Goal: Use online tool/utility

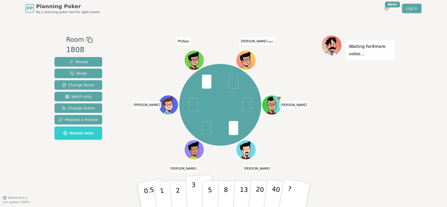
click at [193, 187] on p "3" at bounding box center [195, 196] width 6 height 29
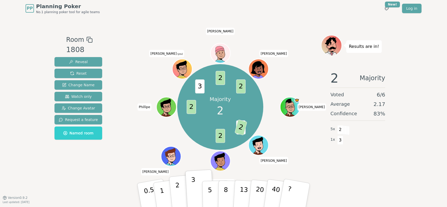
click at [177, 188] on p "2" at bounding box center [178, 196] width 7 height 29
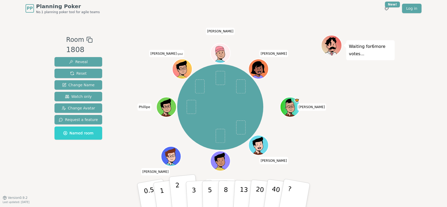
click at [178, 193] on p "2" at bounding box center [178, 196] width 7 height 29
click at [182, 188] on button "2" at bounding box center [184, 196] width 30 height 42
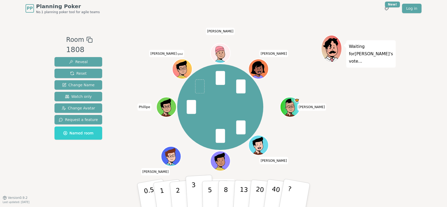
click at [195, 192] on button "3" at bounding box center [200, 195] width 29 height 41
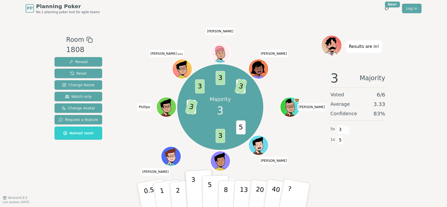
click at [207, 197] on button "5" at bounding box center [215, 195] width 27 height 40
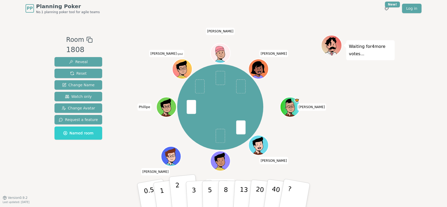
click at [177, 188] on p "2" at bounding box center [178, 196] width 7 height 29
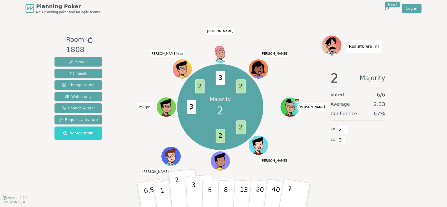
click at [192, 190] on button "3" at bounding box center [200, 195] width 29 height 41
